Goal: Check status: Check status

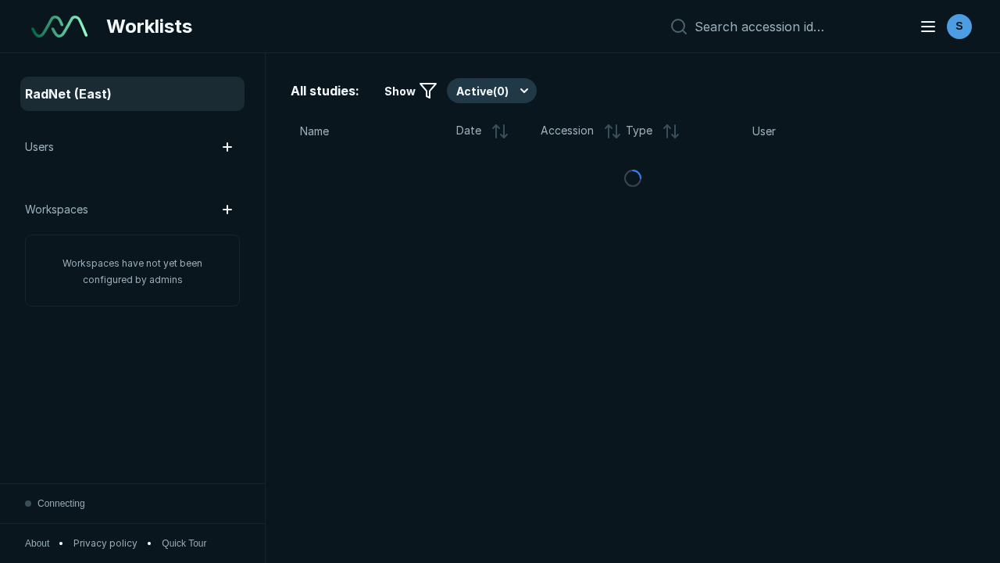
scroll to position [4018, 5065]
